Goal: Task Accomplishment & Management: Use online tool/utility

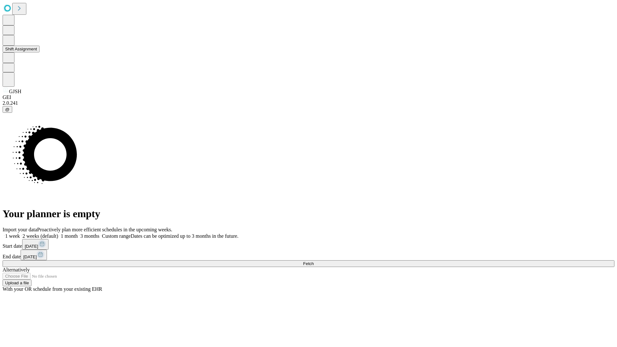
click at [39, 52] on button "Shift Assignment" at bounding box center [21, 49] width 37 height 7
